Goal: Transaction & Acquisition: Purchase product/service

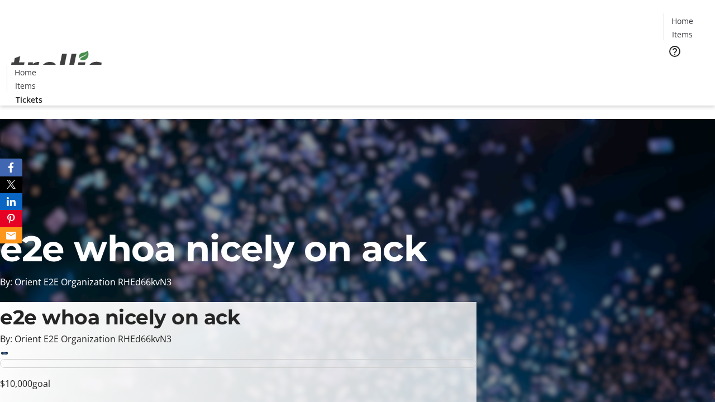
click at [673, 65] on span "Tickets" at bounding box center [686, 71] width 27 height 12
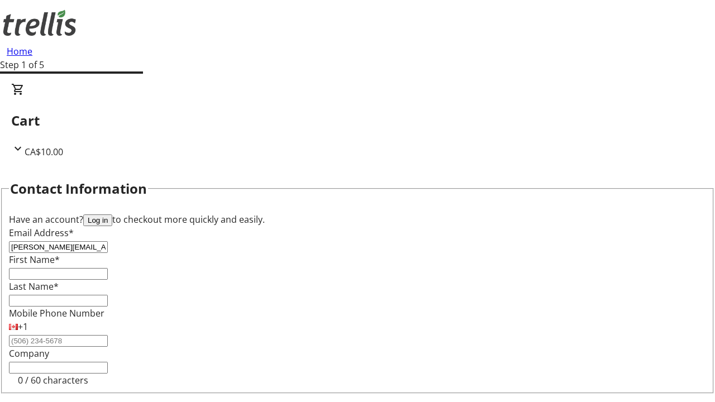
type input "[PERSON_NAME][EMAIL_ADDRESS][DOMAIN_NAME]"
type input "[PERSON_NAME]"
type input "Bogisich"
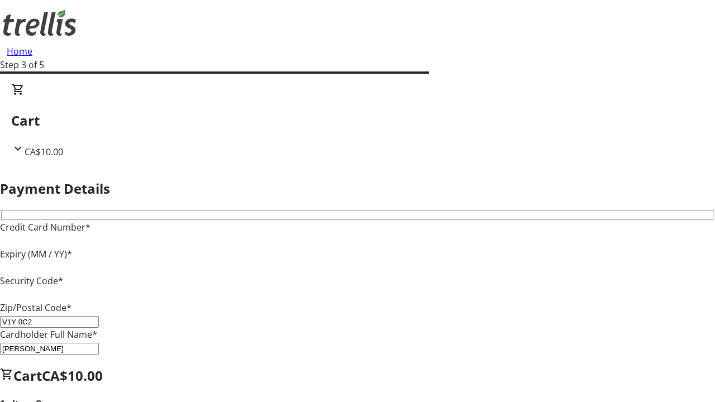
type input "V1Y 0C2"
